Goal: Find specific page/section: Find specific page/section

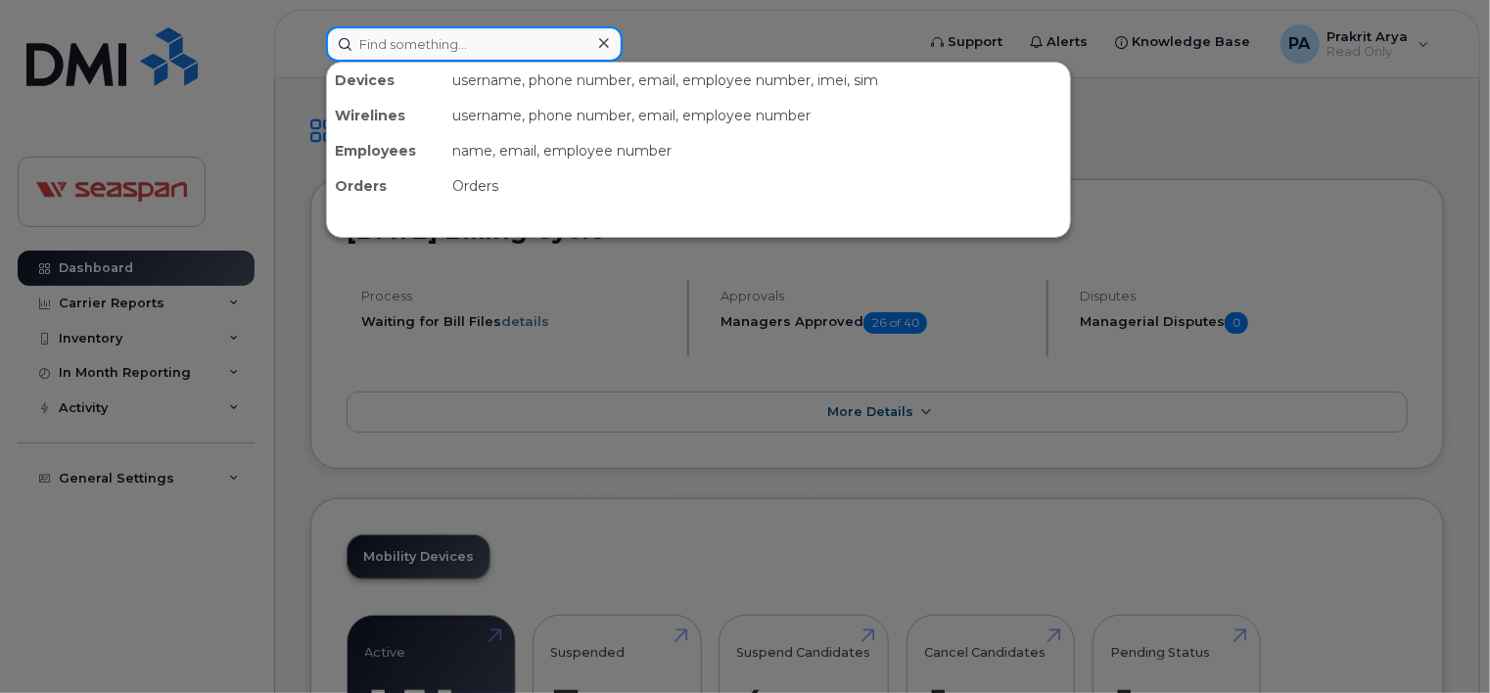
click at [386, 51] on input at bounding box center [474, 43] width 297 height 35
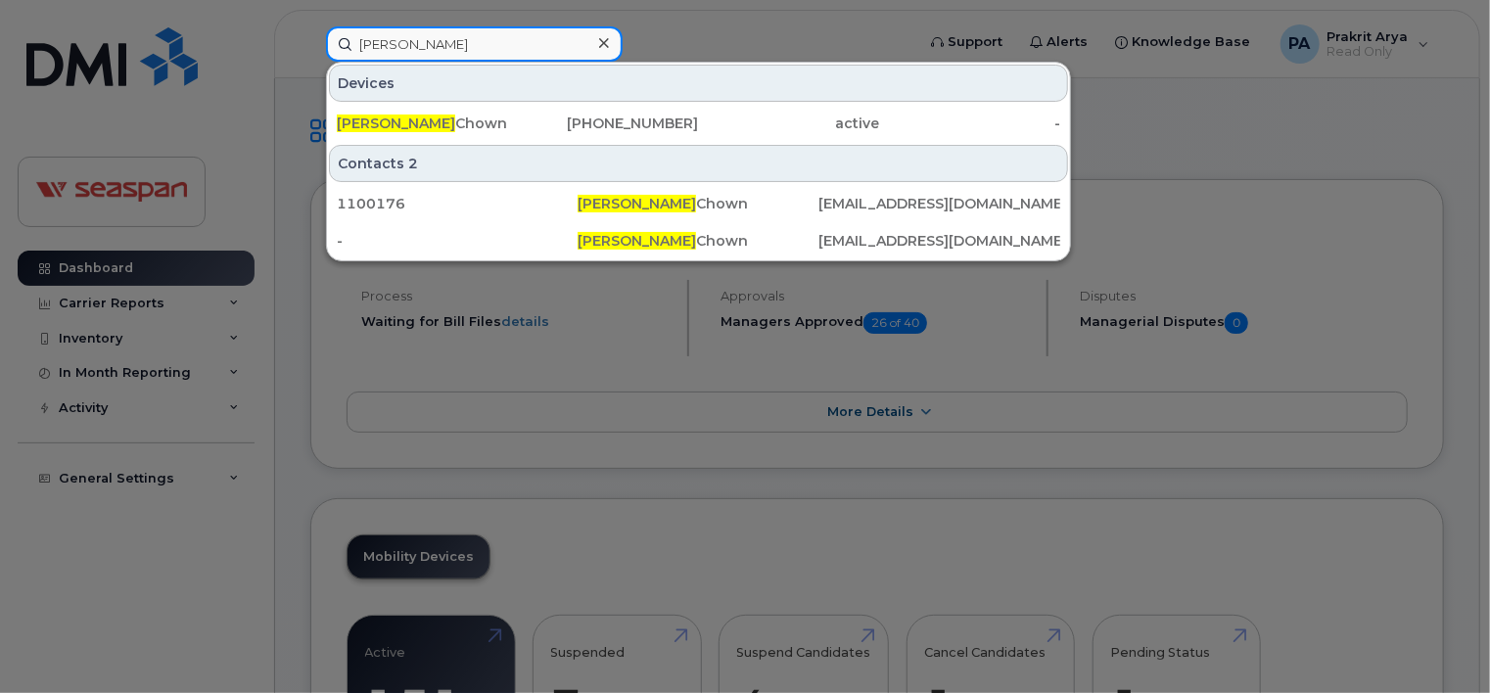
type input "[PERSON_NAME]"
click at [361, 143] on div "Contacts 2 1100176 [PERSON_NAME] [EMAIL_ADDRESS][DOMAIN_NAME] - [PERSON_NAME] […" at bounding box center [698, 201] width 743 height 117
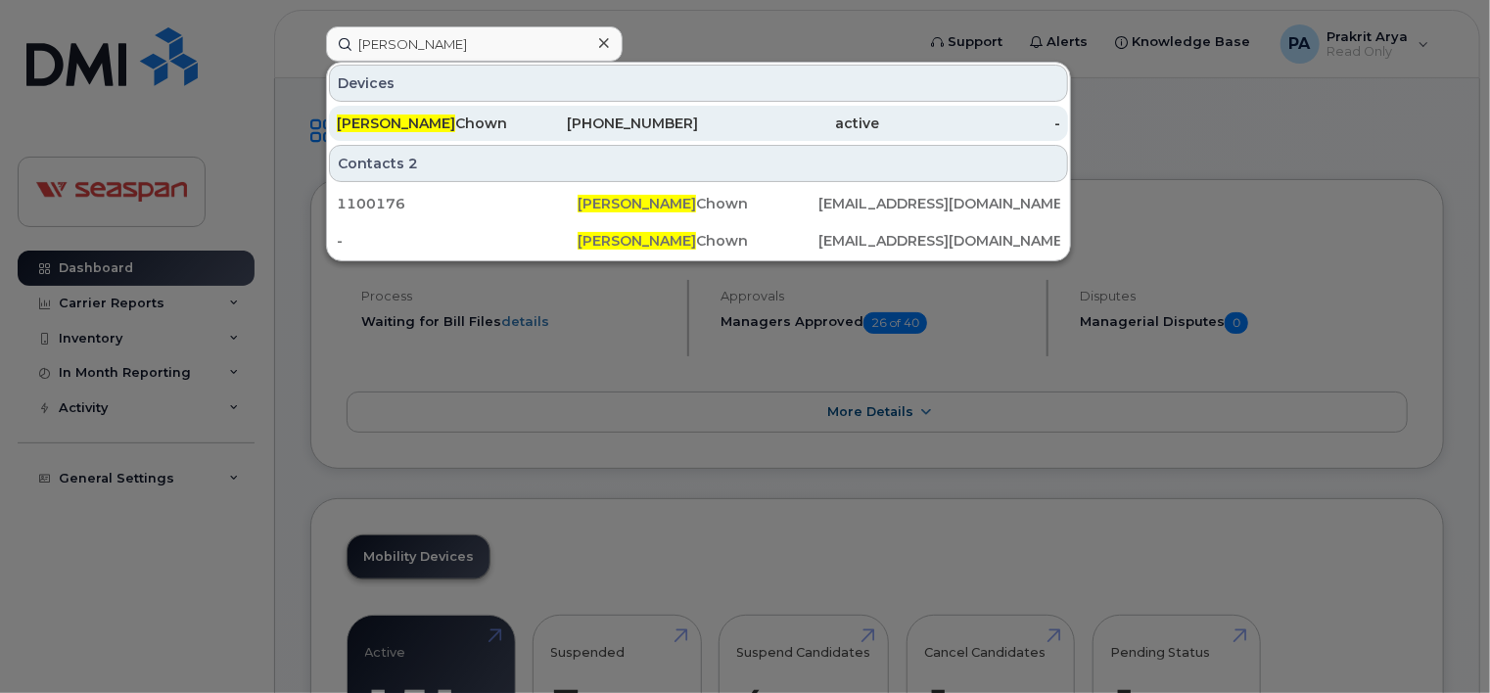
click at [397, 131] on div "[PERSON_NAME]" at bounding box center [427, 124] width 181 height 20
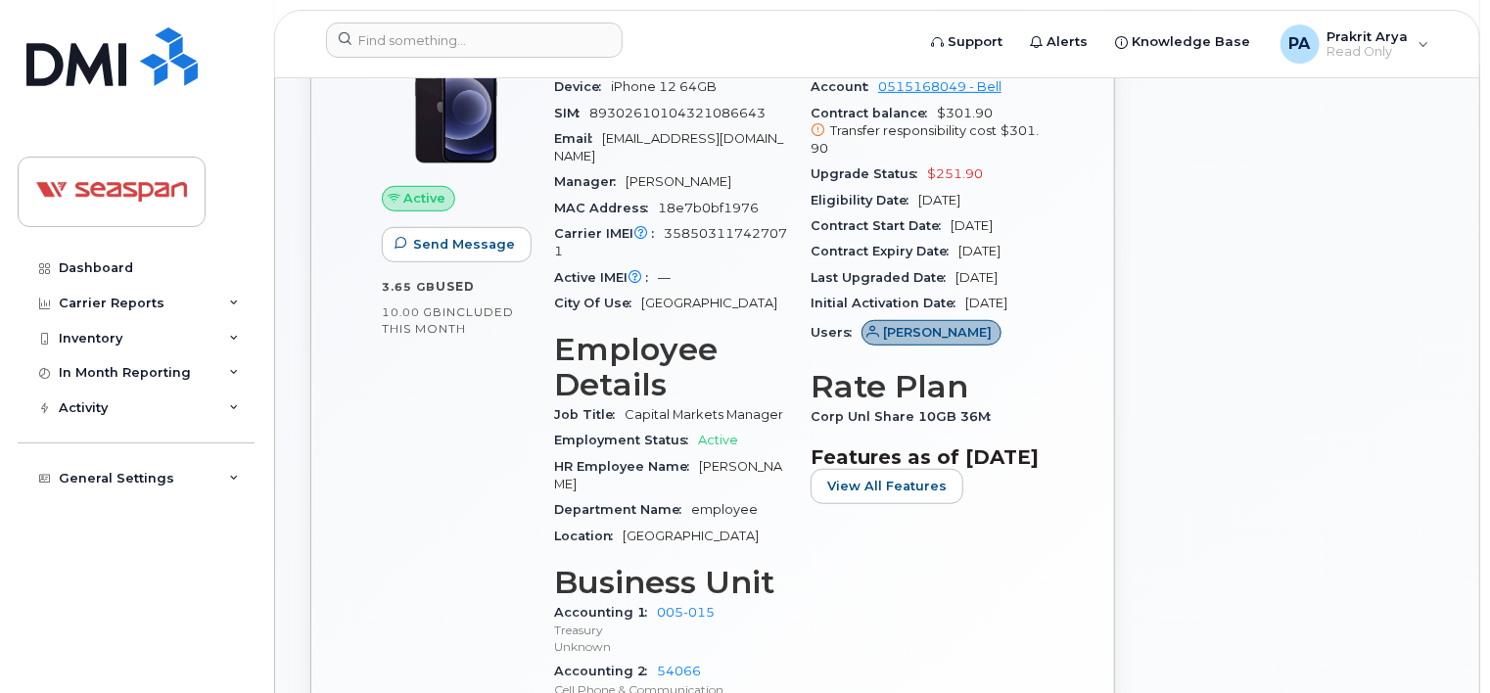
scroll to position [458, 0]
drag, startPoint x: 918, startPoint y: 170, endPoint x: 1054, endPoint y: 200, distance: 139.2
click at [1054, 200] on div "Carrier Details Account 0515168049 - Bell Contract balance $301.90 Transfer res…" at bounding box center [927, 385] width 256 height 718
drag, startPoint x: 1054, startPoint y: 200, endPoint x: 953, endPoint y: 328, distance: 163.1
click at [953, 315] on div "Initial Activation Date Aug 11, 2010" at bounding box center [926, 302] width 233 height 25
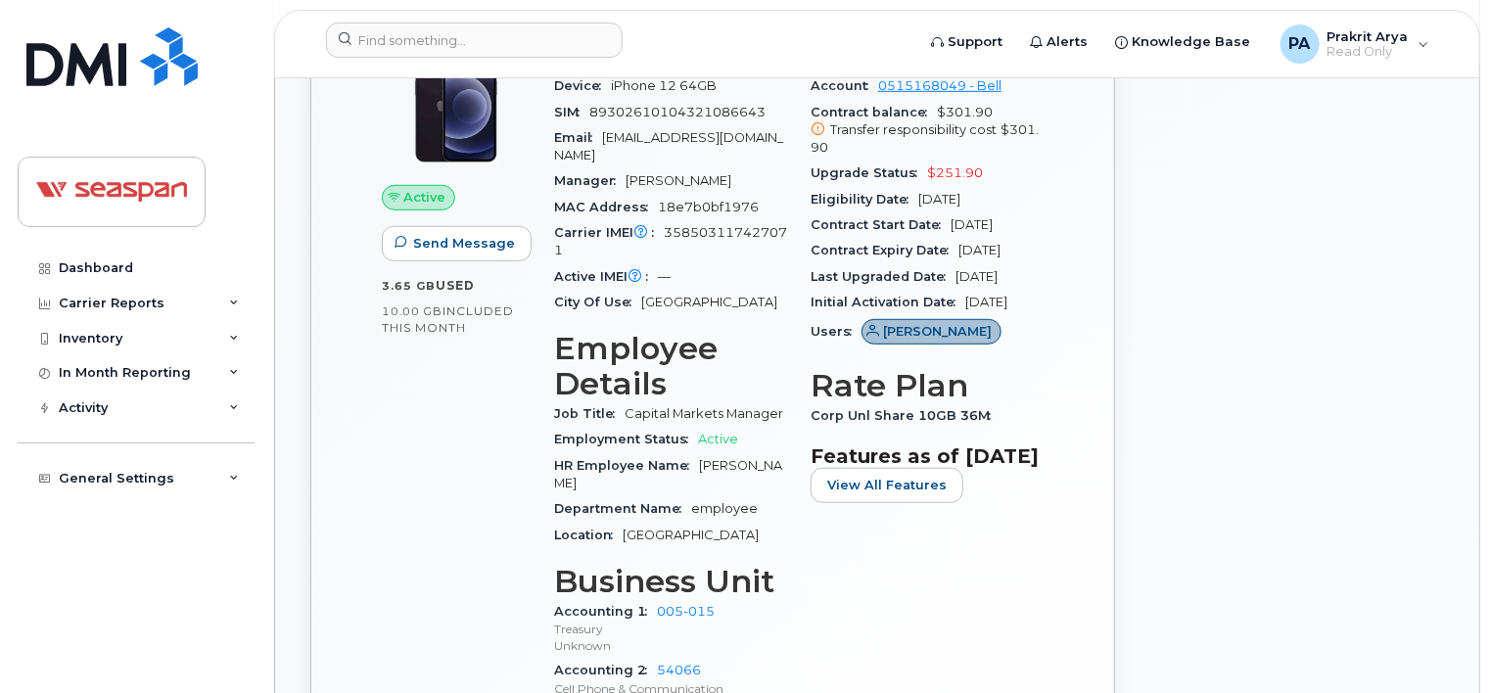
scroll to position [391, 0]
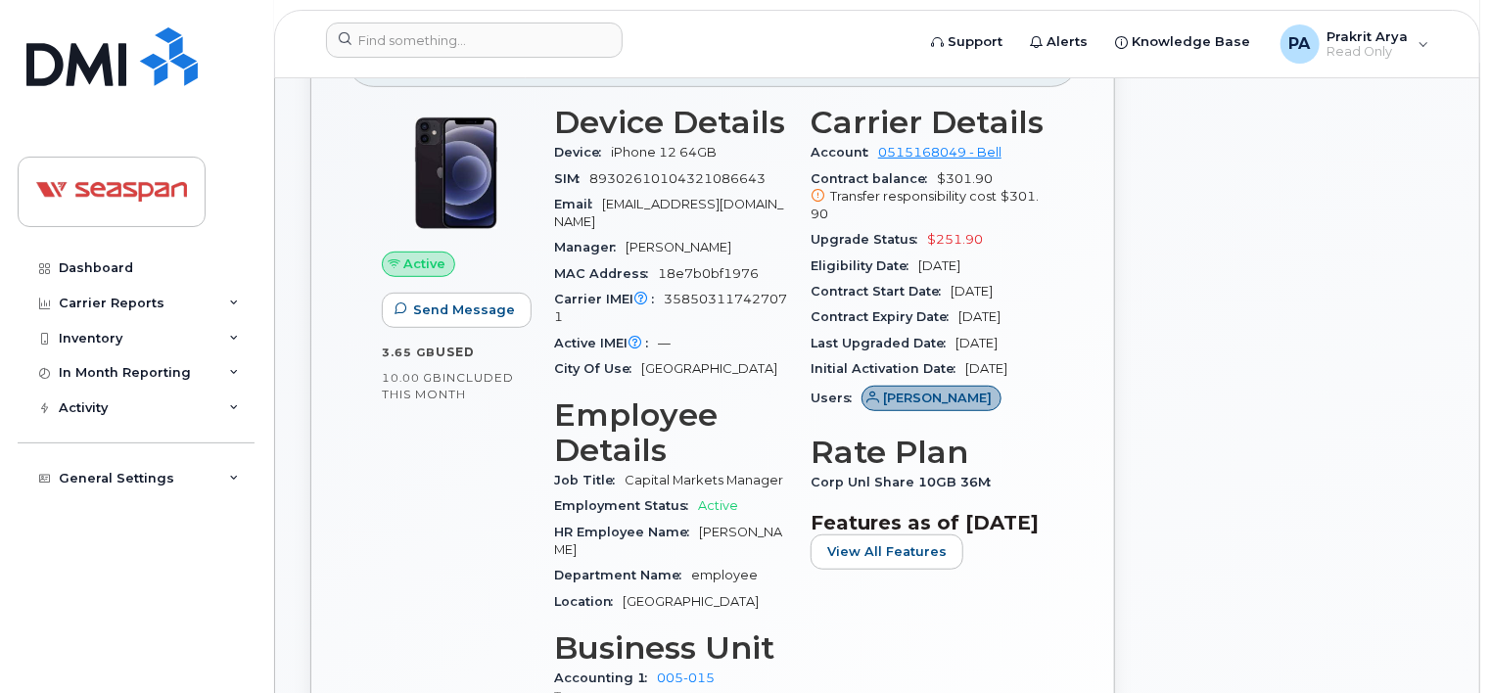
drag, startPoint x: 1045, startPoint y: 245, endPoint x: 632, endPoint y: 311, distance: 418.3
click at [632, 311] on div "Carrier IMEI Carrier IMEI is reported during the last billing cycle or change o…" at bounding box center [670, 309] width 233 height 44
